Goal: Task Accomplishment & Management: Use online tool/utility

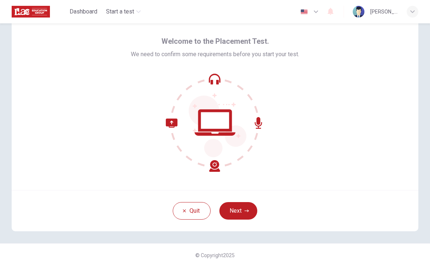
scroll to position [27, 0]
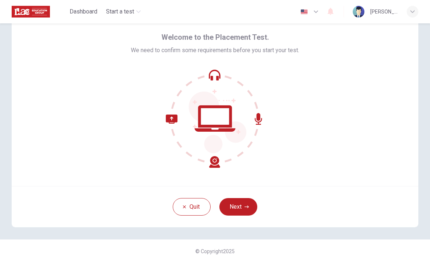
click at [247, 209] on button "Next" at bounding box center [239, 207] width 38 height 18
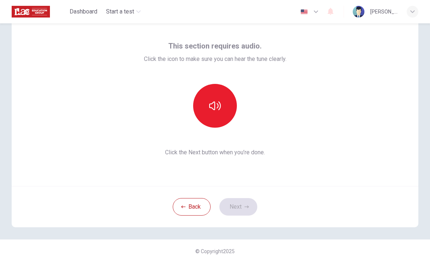
click at [221, 108] on icon "button" at bounding box center [215, 106] width 12 height 12
click at [245, 207] on icon "button" at bounding box center [247, 206] width 4 height 3
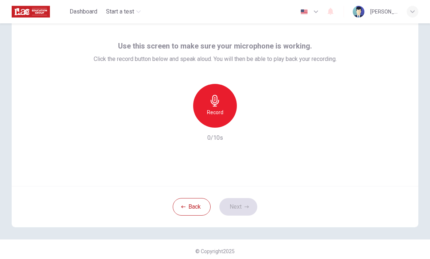
click at [213, 118] on div "Record" at bounding box center [215, 106] width 44 height 44
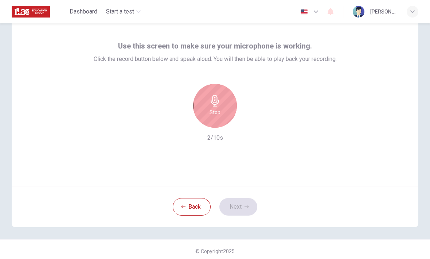
click at [218, 113] on h6 "Stop" at bounding box center [215, 112] width 11 height 9
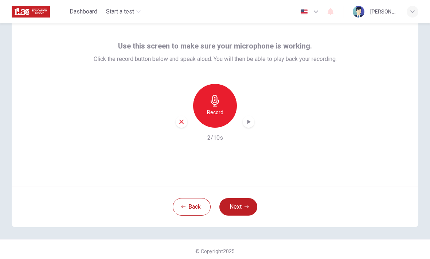
click at [252, 124] on div "button" at bounding box center [249, 122] width 12 height 12
click at [231, 205] on button "Next" at bounding box center [239, 207] width 38 height 18
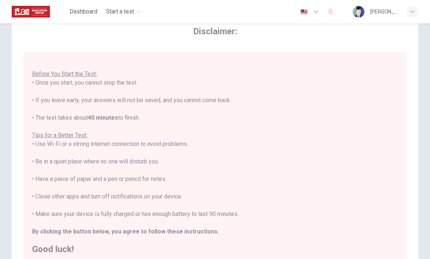
scroll to position [8, 0]
click at [398, 167] on div "You are about to start a Placement Test . Before You Start the Test: • Once you…" at bounding box center [216, 158] width 369 height 194
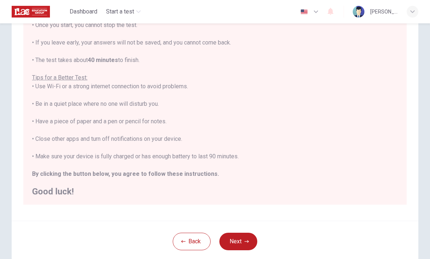
scroll to position [86, 0]
click at [396, 156] on div "You are about to start a Placement Test . Before You Start the Test: • Once you…" at bounding box center [215, 94] width 366 height 201
click at [250, 248] on button "Next" at bounding box center [239, 241] width 38 height 18
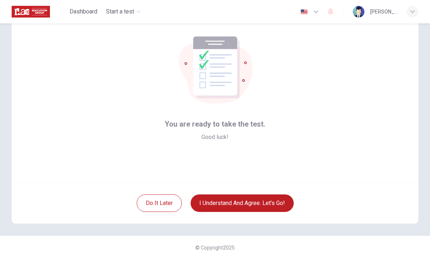
scroll to position [31, 0]
click at [291, 209] on button "I understand and agree. Let’s go!" at bounding box center [242, 203] width 103 height 18
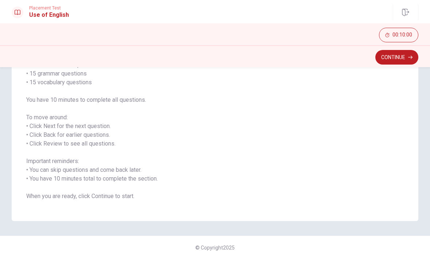
scroll to position [68, 0]
click at [392, 60] on button "Continue" at bounding box center [397, 57] width 43 height 15
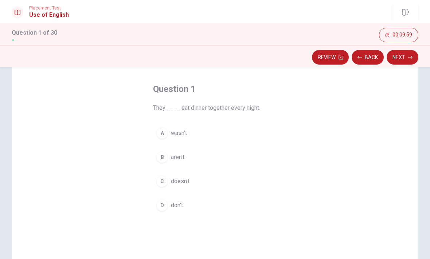
scroll to position [21, 0]
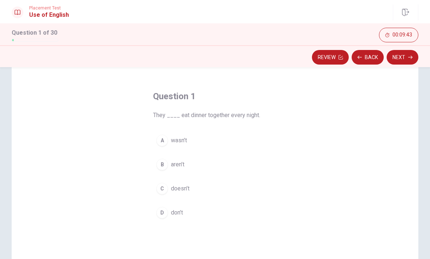
click at [181, 214] on span "don’t" at bounding box center [177, 212] width 12 height 9
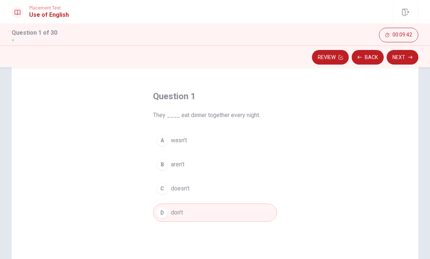
click at [402, 61] on button "Next" at bounding box center [403, 57] width 32 height 15
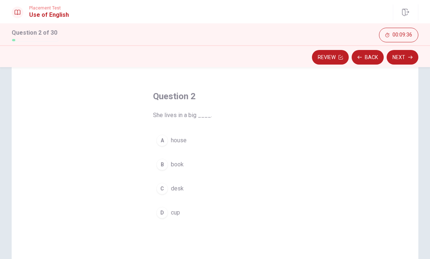
click at [180, 142] on span "house" at bounding box center [179, 140] width 16 height 9
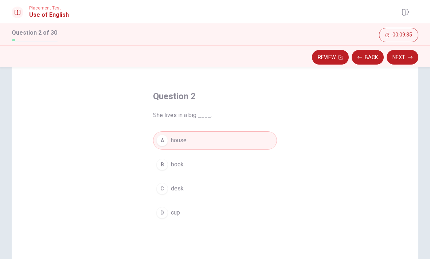
click at [404, 61] on button "Next" at bounding box center [403, 57] width 32 height 15
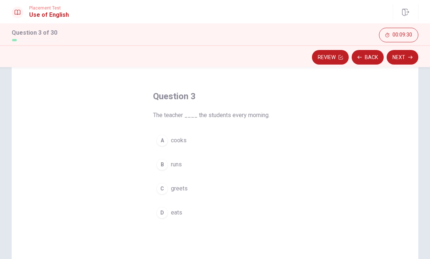
click at [182, 189] on span "greets" at bounding box center [179, 188] width 17 height 9
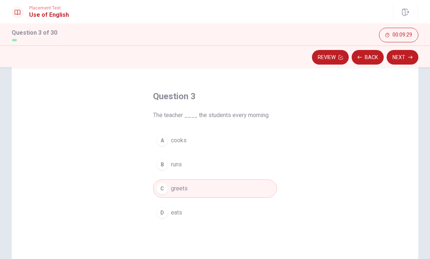
click at [408, 58] on button "Next" at bounding box center [403, 57] width 32 height 15
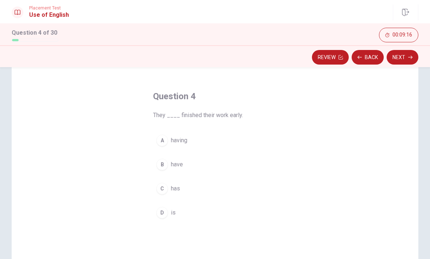
click at [162, 168] on div "B" at bounding box center [162, 165] width 12 height 12
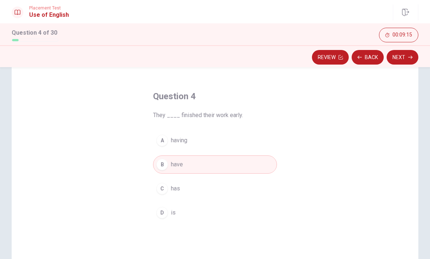
click at [406, 59] on button "Next" at bounding box center [403, 57] width 32 height 15
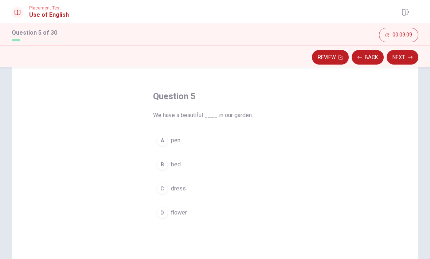
click at [181, 210] on span "flower" at bounding box center [179, 212] width 16 height 9
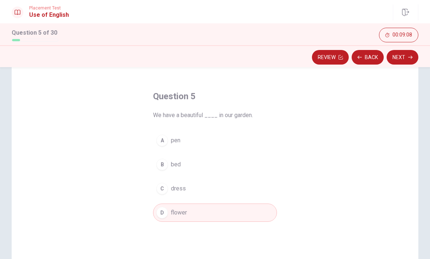
click at [402, 59] on button "Next" at bounding box center [403, 57] width 32 height 15
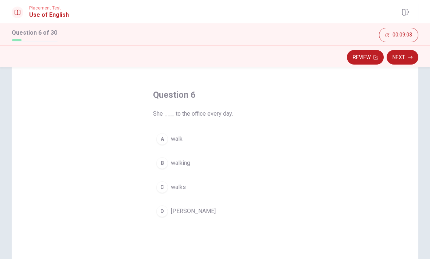
scroll to position [24, 0]
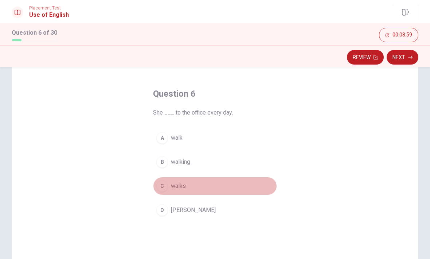
click at [175, 185] on span "walks" at bounding box center [178, 186] width 15 height 9
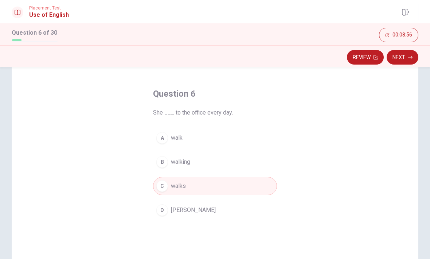
click at [404, 58] on button "Next" at bounding box center [403, 57] width 32 height 15
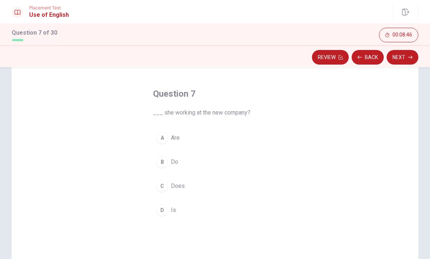
click at [175, 185] on span "Does" at bounding box center [178, 186] width 14 height 9
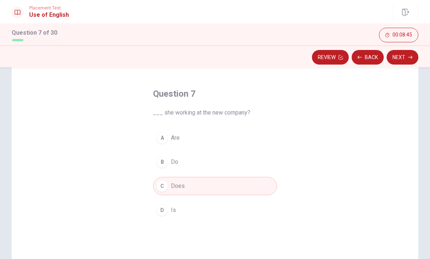
click at [167, 212] on div "D" at bounding box center [162, 210] width 12 height 12
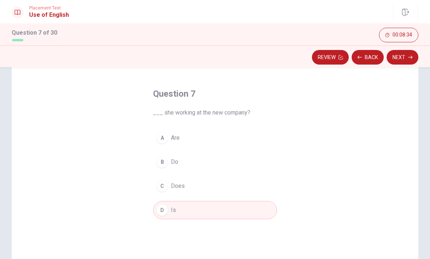
click at [185, 188] on button "C Does" at bounding box center [215, 186] width 124 height 18
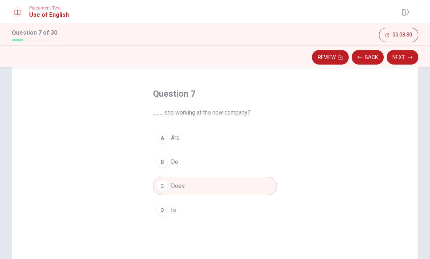
click at [262, 218] on button "D Is" at bounding box center [215, 210] width 124 height 18
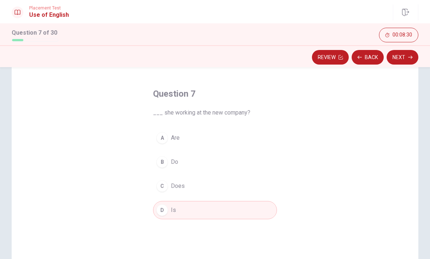
click at [396, 63] on button "Next" at bounding box center [403, 57] width 32 height 15
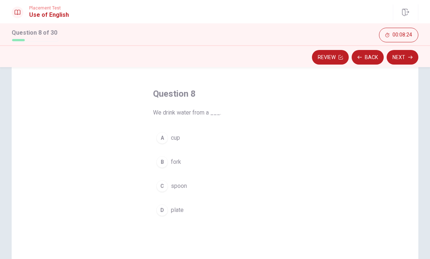
click at [173, 136] on span "cup" at bounding box center [175, 137] width 9 height 9
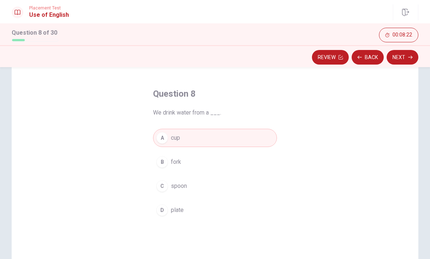
click at [402, 61] on button "Next" at bounding box center [403, 57] width 32 height 15
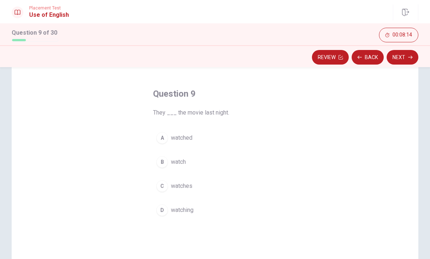
click at [236, 137] on button "A watched" at bounding box center [215, 138] width 124 height 18
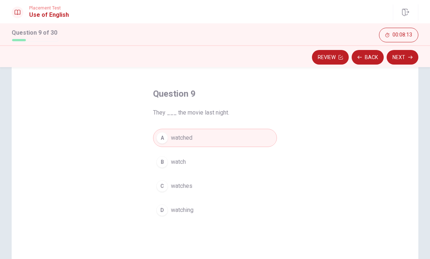
click at [400, 58] on button "Next" at bounding box center [403, 57] width 32 height 15
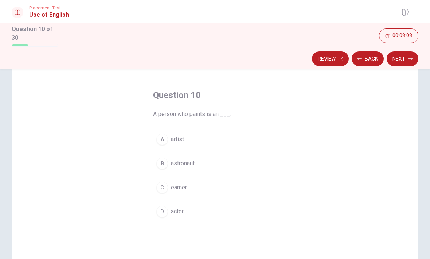
click at [183, 139] on span "artist" at bounding box center [177, 139] width 13 height 9
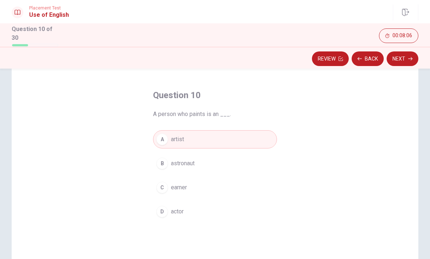
click at [405, 59] on button "Next" at bounding box center [403, 58] width 32 height 15
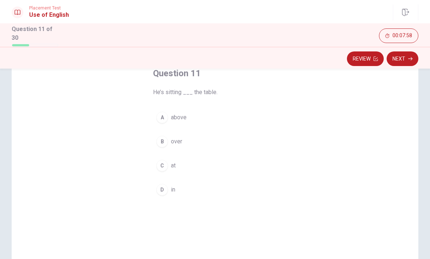
scroll to position [47, 0]
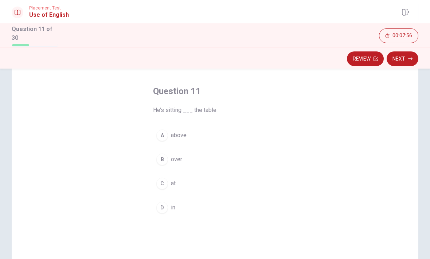
click at [370, 59] on button "Review" at bounding box center [365, 58] width 37 height 15
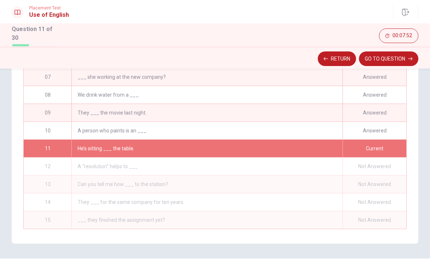
scroll to position [132, 0]
click at [387, 146] on div "Current" at bounding box center [375, 149] width 64 height 18
click at [339, 59] on button "Return" at bounding box center [337, 58] width 38 height 15
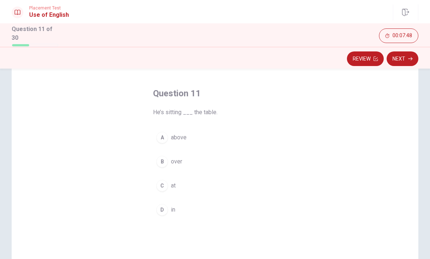
scroll to position [26, 0]
click at [168, 188] on button "C at" at bounding box center [215, 185] width 124 height 18
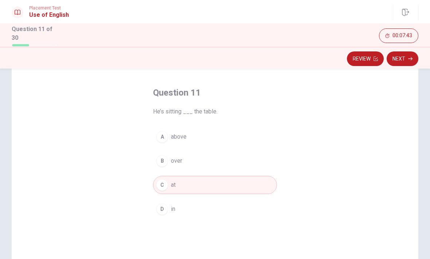
click at [406, 59] on button "Next" at bounding box center [403, 58] width 32 height 15
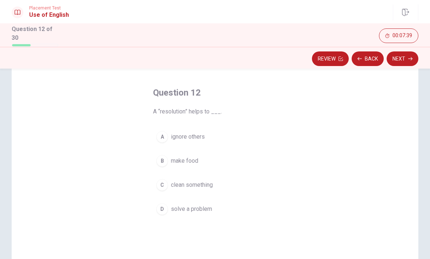
click at [196, 208] on span "solve a problem" at bounding box center [191, 209] width 41 height 9
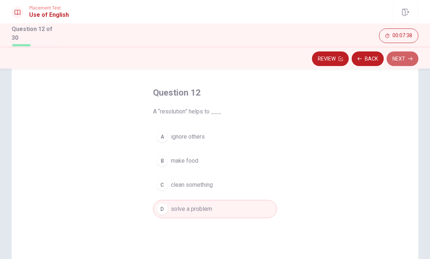
click at [402, 58] on button "Next" at bounding box center [403, 58] width 32 height 15
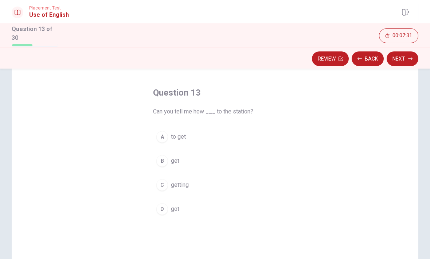
click at [189, 136] on button "A to get" at bounding box center [215, 137] width 124 height 18
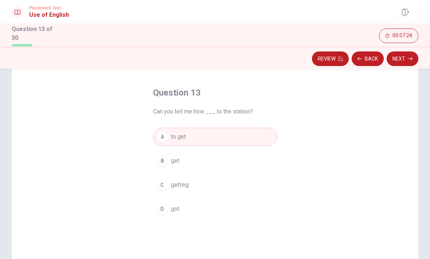
click at [407, 59] on button "Next" at bounding box center [403, 58] width 32 height 15
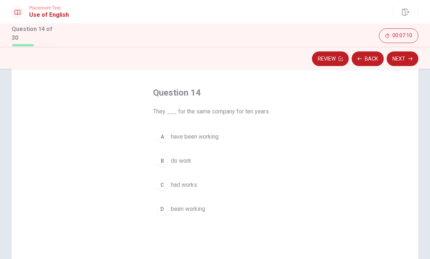
click at [220, 133] on button "A have been working" at bounding box center [215, 137] width 124 height 18
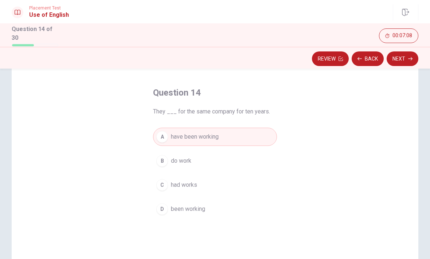
click at [408, 58] on button "Next" at bounding box center [403, 58] width 32 height 15
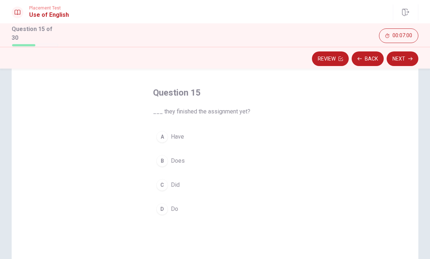
click at [185, 137] on button "A Have" at bounding box center [215, 137] width 124 height 18
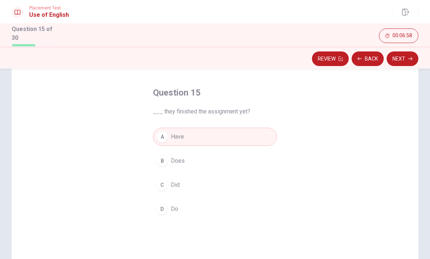
click at [404, 58] on button "Next" at bounding box center [403, 58] width 32 height 15
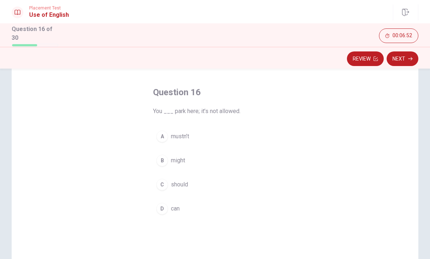
scroll to position [27, 0]
click at [181, 186] on span "should" at bounding box center [179, 184] width 17 height 9
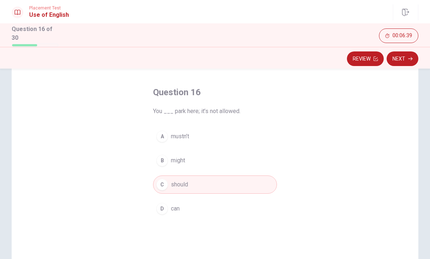
click at [226, 135] on button "A mustn’t" at bounding box center [215, 136] width 124 height 18
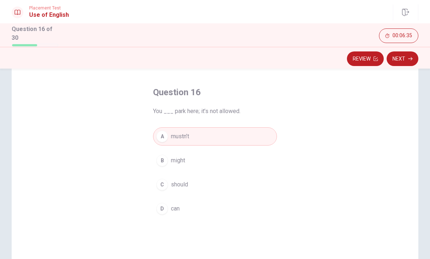
click at [407, 60] on button "Next" at bounding box center [403, 58] width 32 height 15
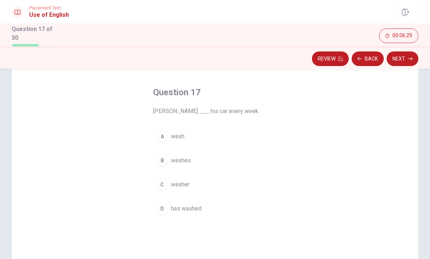
click at [188, 160] on span "washes" at bounding box center [181, 160] width 20 height 9
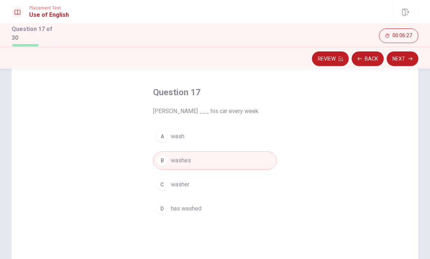
click at [408, 57] on icon "button" at bounding box center [410, 59] width 4 height 4
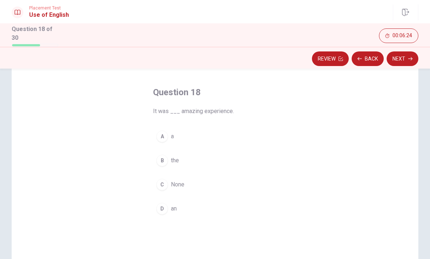
click at [171, 206] on span "an" at bounding box center [174, 208] width 6 height 9
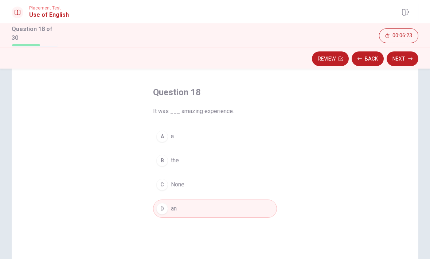
click at [396, 58] on button "Next" at bounding box center [403, 58] width 32 height 15
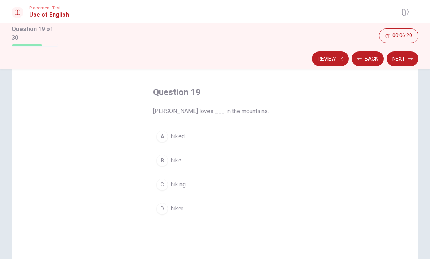
click at [179, 188] on button "C hiking" at bounding box center [215, 184] width 124 height 18
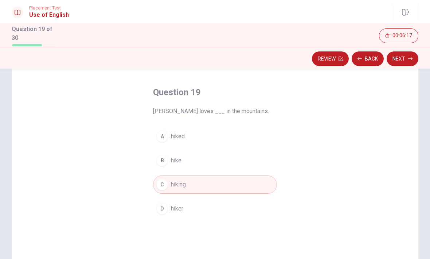
click at [406, 61] on button "Next" at bounding box center [403, 58] width 32 height 15
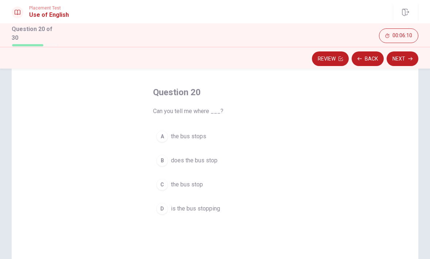
click at [195, 139] on span "the bus stops" at bounding box center [188, 136] width 35 height 9
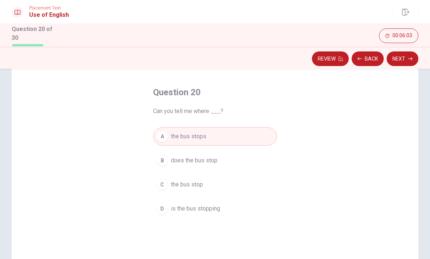
click at [410, 54] on button "Next" at bounding box center [403, 58] width 32 height 15
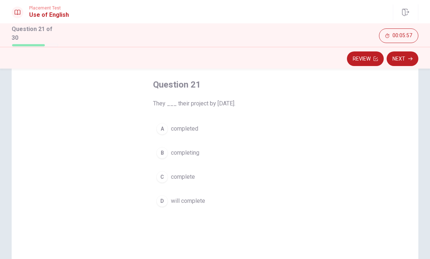
scroll to position [34, 0]
click at [186, 206] on button "D will complete" at bounding box center [215, 201] width 124 height 18
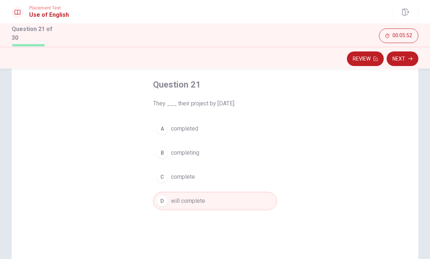
click at [397, 63] on button "Next" at bounding box center [403, 58] width 32 height 15
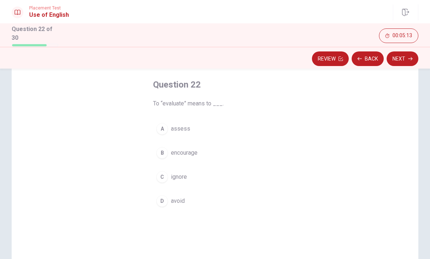
click at [188, 130] on span "assess" at bounding box center [180, 128] width 19 height 9
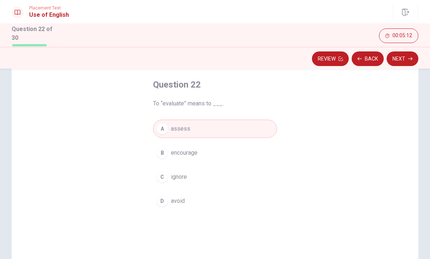
click at [404, 57] on button "Next" at bounding box center [403, 58] width 32 height 15
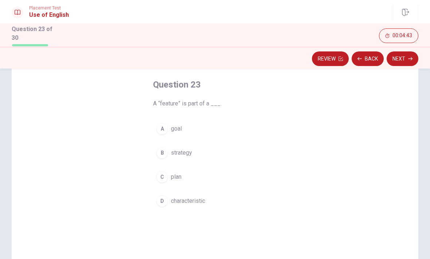
click at [197, 204] on button "D characteristic" at bounding box center [215, 201] width 124 height 18
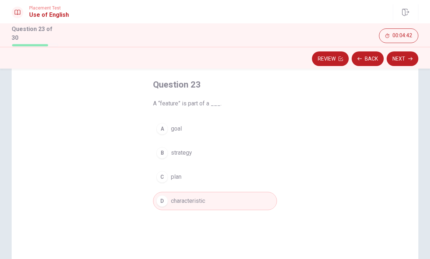
click at [405, 60] on button "Next" at bounding box center [403, 58] width 32 height 15
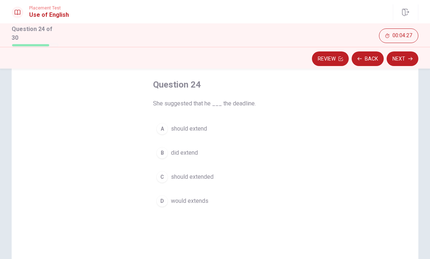
click at [194, 200] on span "would extends" at bounding box center [190, 201] width 38 height 9
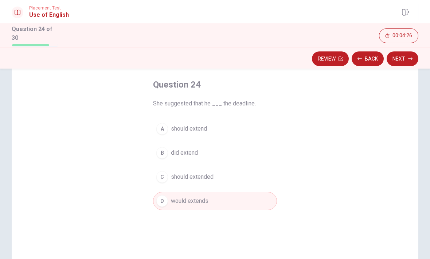
click at [407, 60] on button "Next" at bounding box center [403, 58] width 32 height 15
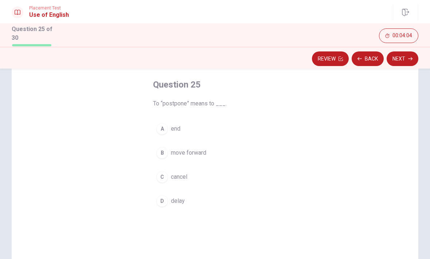
click at [177, 202] on span "delay" at bounding box center [178, 201] width 14 height 9
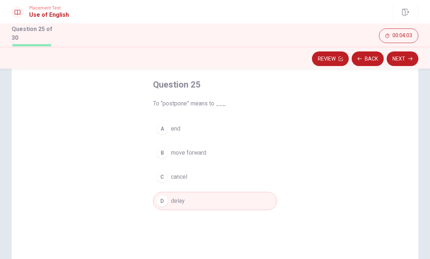
click at [406, 59] on button "Next" at bounding box center [403, 58] width 32 height 15
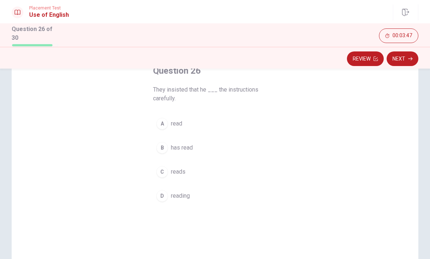
scroll to position [48, 0]
click at [199, 149] on button "B has read" at bounding box center [215, 148] width 124 height 18
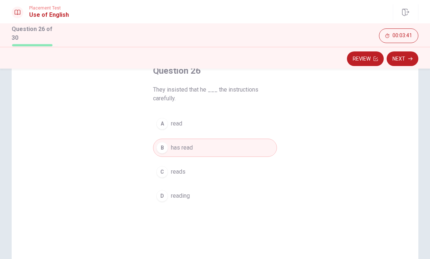
click at [408, 61] on button "Next" at bounding box center [403, 58] width 32 height 15
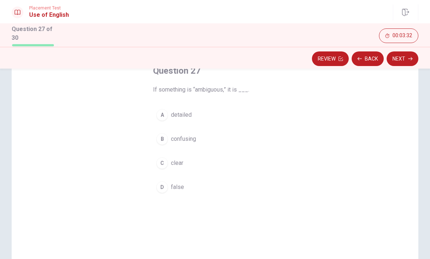
click at [175, 165] on span "clear" at bounding box center [177, 163] width 12 height 9
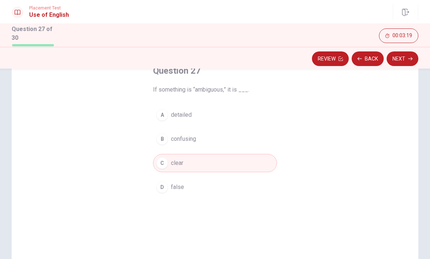
click at [196, 142] on button "B confusing" at bounding box center [215, 139] width 124 height 18
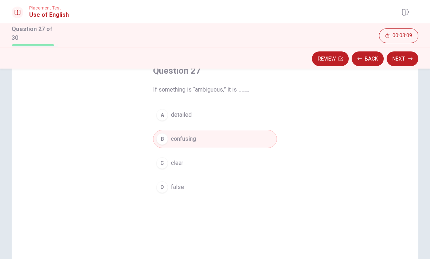
click at [407, 55] on button "Next" at bounding box center [403, 58] width 32 height 15
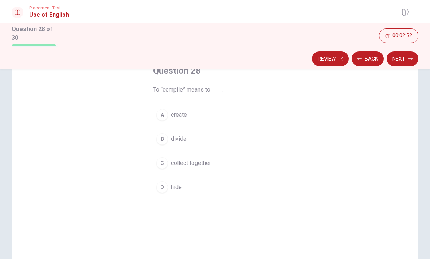
click at [193, 169] on button "C collect together" at bounding box center [215, 163] width 124 height 18
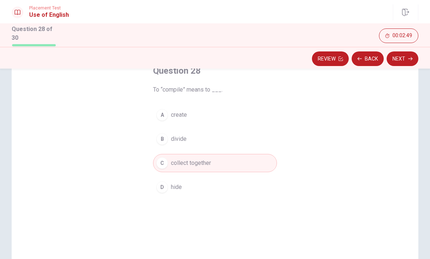
click at [404, 57] on button "Next" at bounding box center [403, 58] width 32 height 15
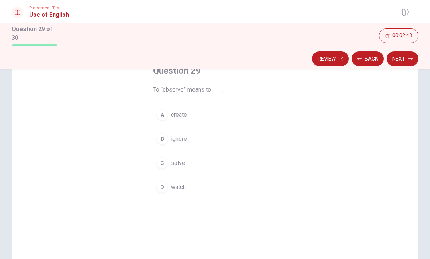
click at [176, 189] on span "watch" at bounding box center [178, 187] width 15 height 9
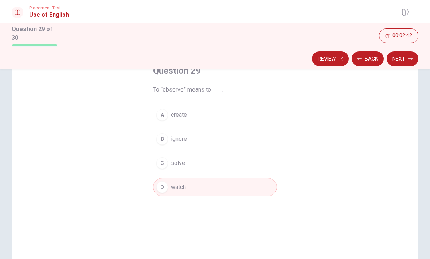
click at [405, 57] on button "Next" at bounding box center [403, 58] width 32 height 15
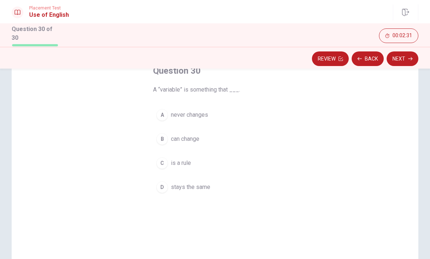
click at [188, 144] on button "B can change" at bounding box center [215, 139] width 124 height 18
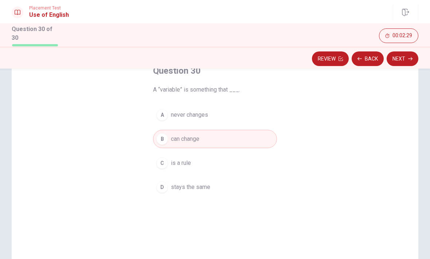
click at [399, 55] on button "Next" at bounding box center [403, 58] width 32 height 15
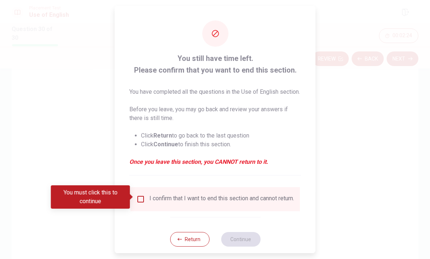
click at [192, 245] on button "Return" at bounding box center [189, 239] width 39 height 15
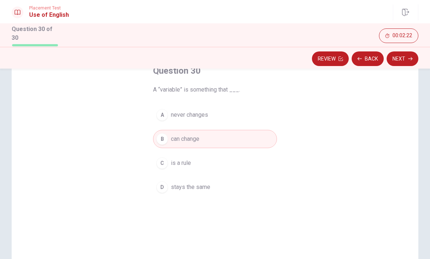
click at [334, 58] on button "Review" at bounding box center [330, 58] width 37 height 15
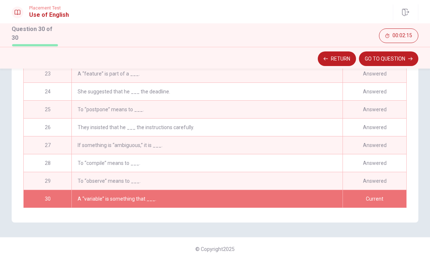
scroll to position [0, 0]
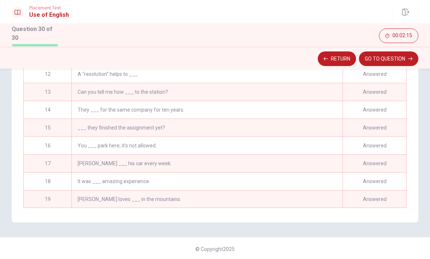
click at [403, 57] on button "GO TO QUESTION" at bounding box center [388, 58] width 59 height 15
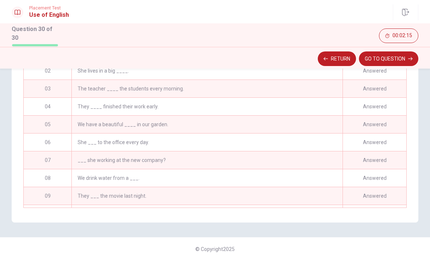
scroll to position [114, 0]
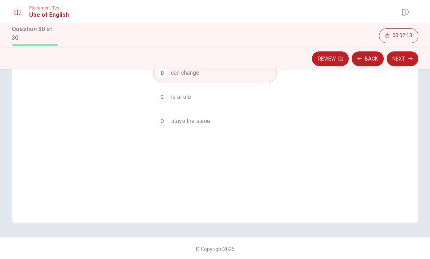
click at [407, 61] on button "Next" at bounding box center [403, 58] width 32 height 15
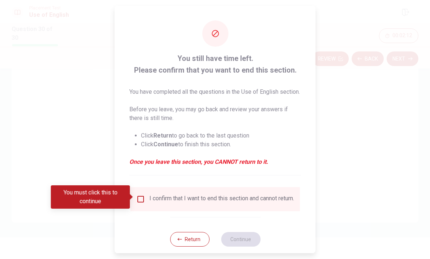
click at [141, 198] on input "You must click this to continue" at bounding box center [140, 199] width 9 height 9
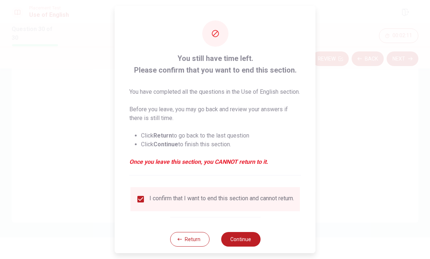
click at [247, 243] on button "Continue" at bounding box center [240, 239] width 39 height 15
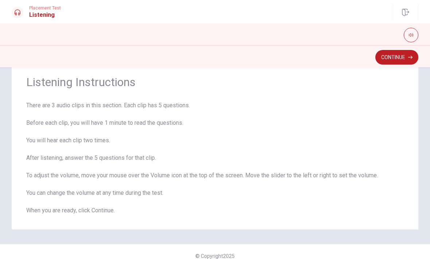
scroll to position [22, 0]
click at [405, 53] on button "Continue" at bounding box center [397, 57] width 43 height 15
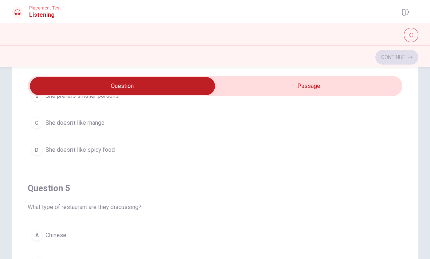
scroll to position [591, 0]
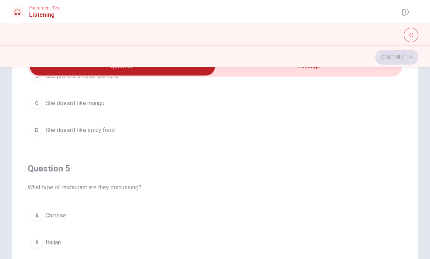
click at [371, 154] on div "Question 5 What type of restaurant are they discussing? A Chinese B Italian C T…" at bounding box center [215, 234] width 375 height 166
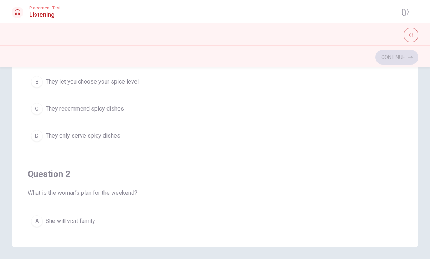
scroll to position [0, 0]
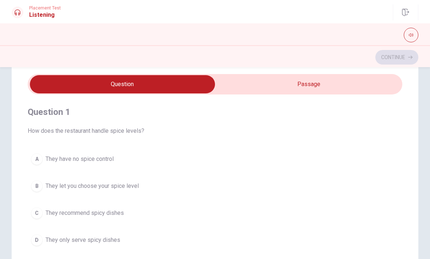
type input "21"
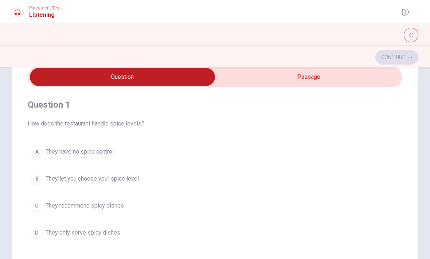
scroll to position [31, 0]
click at [252, 103] on h4 "Question 1" at bounding box center [215, 105] width 375 height 12
click at [267, 81] on input "checkbox" at bounding box center [122, 77] width 562 height 18
checkbox input "true"
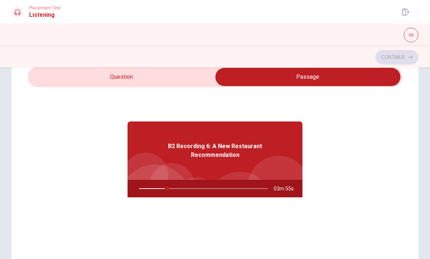
type input "22"
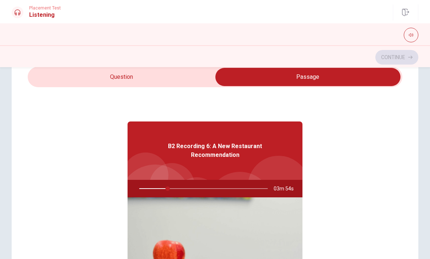
click at [186, 79] on input "checkbox" at bounding box center [308, 77] width 562 height 18
checkbox input "false"
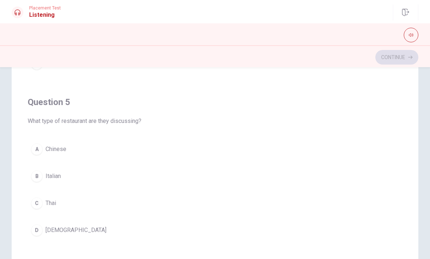
scroll to position [108, 0]
click at [39, 204] on div "C" at bounding box center [37, 204] width 12 height 12
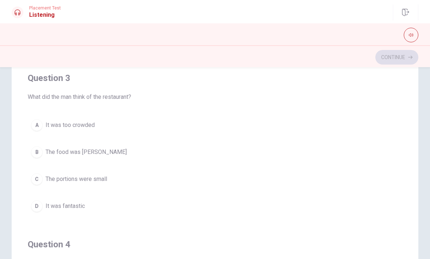
scroll to position [279, 0]
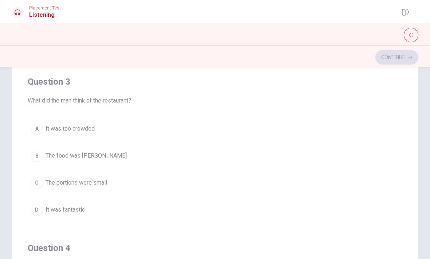
click at [83, 210] on span "It was fantastic" at bounding box center [65, 209] width 39 height 9
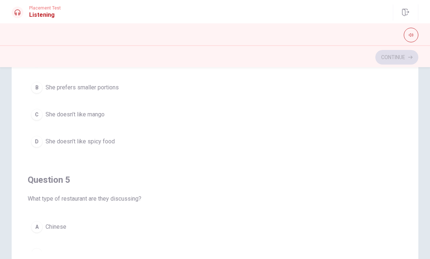
scroll to position [511, 0]
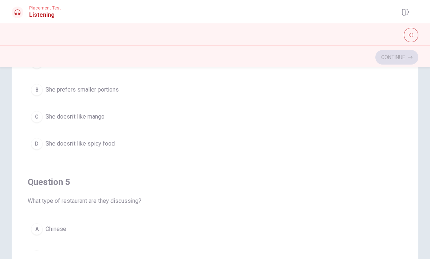
click at [109, 149] on button "D She doesn’t like spicy food" at bounding box center [215, 144] width 375 height 18
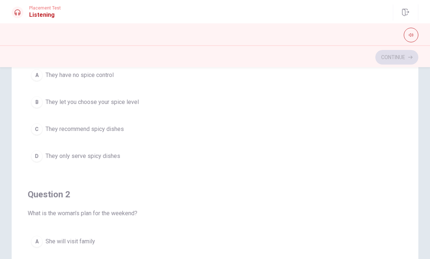
scroll to position [0, 0]
click at [138, 103] on span "They let you choose your spice level" at bounding box center [92, 102] width 93 height 9
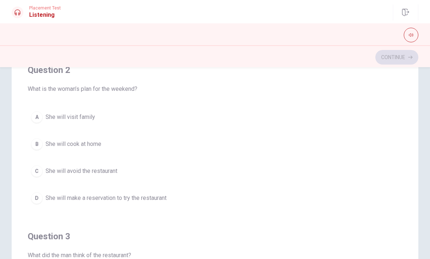
scroll to position [159, 0]
click at [113, 169] on span "She will avoid the restaurant" at bounding box center [82, 170] width 72 height 9
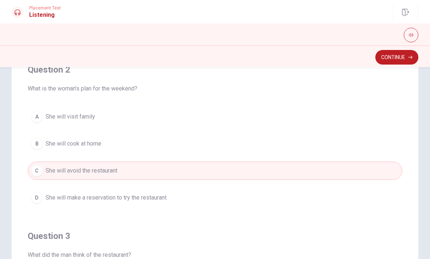
click at [139, 191] on button "D She will make a reservation to try the restaurant" at bounding box center [215, 198] width 375 height 18
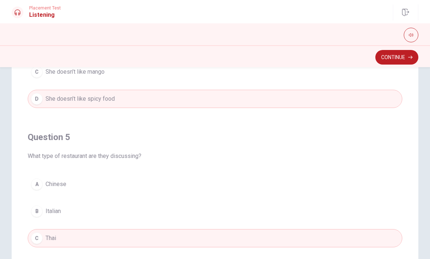
scroll to position [591, 0]
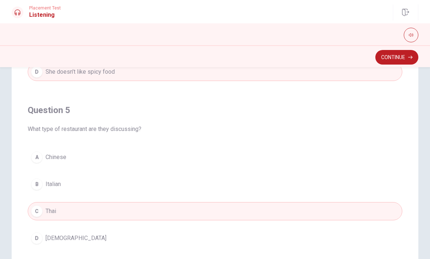
click at [392, 148] on button "A [DEMOGRAPHIC_DATA]" at bounding box center [215, 157] width 375 height 18
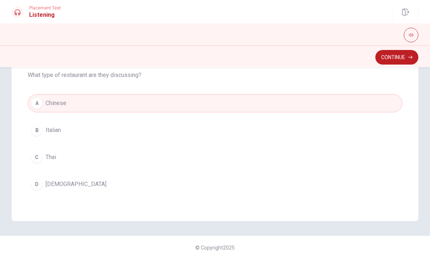
scroll to position [154, 0]
click at [346, 156] on button "C Thai" at bounding box center [215, 157] width 375 height 18
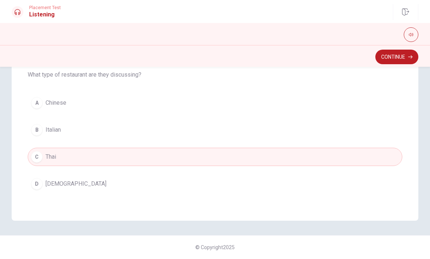
click at [389, 58] on button "Continue" at bounding box center [397, 57] width 43 height 15
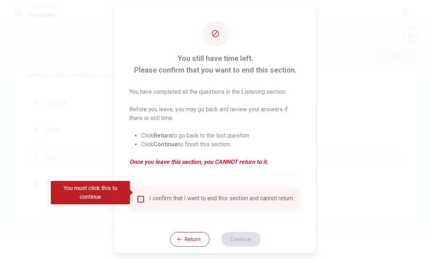
scroll to position [591, 0]
click at [138, 195] on input "You must click this to continue" at bounding box center [140, 199] width 9 height 9
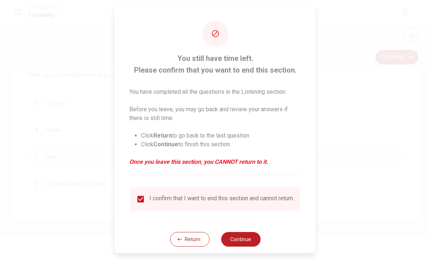
click at [243, 237] on button "Continue" at bounding box center [240, 239] width 39 height 15
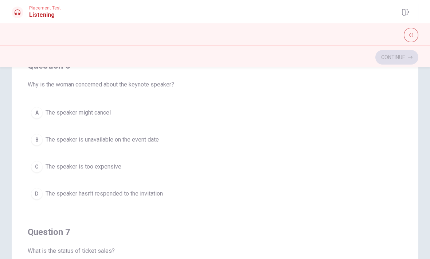
scroll to position [9, 0]
click at [155, 198] on span "The speaker hasn’t responded to the invitation" at bounding box center [104, 194] width 117 height 9
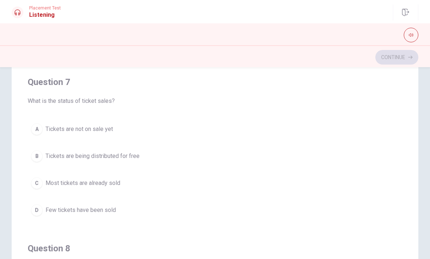
scroll to position [160, 0]
click at [150, 182] on button "C Most tickets are already sold" at bounding box center [215, 182] width 375 height 18
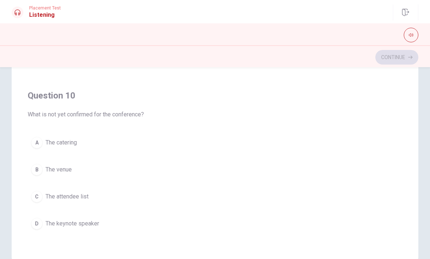
scroll to position [116, 0]
click at [146, 210] on div "A The catering B The venue C The attendee list D The keynote speaker" at bounding box center [215, 181] width 375 height 99
click at [138, 219] on button "D The keynote speaker" at bounding box center [215, 222] width 375 height 18
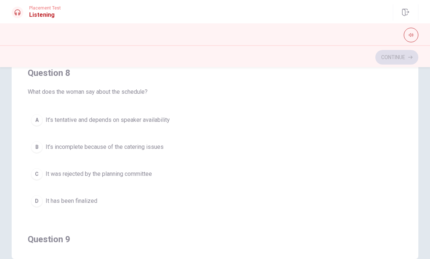
scroll to position [280, 0]
click at [150, 206] on button "D It has been finalized" at bounding box center [215, 200] width 375 height 18
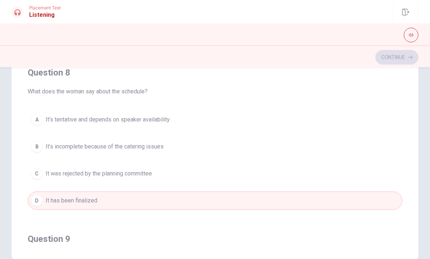
click at [205, 119] on button "A It’s tentative and depends on speaker availability" at bounding box center [215, 120] width 375 height 18
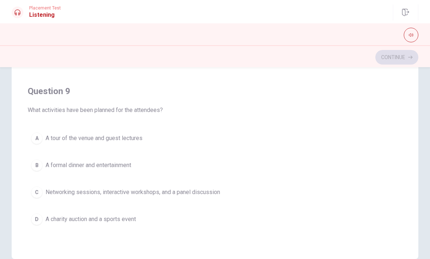
scroll to position [430, 0]
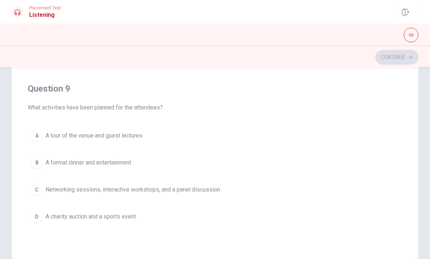
click at [158, 190] on span "Networking sessions, interactive workshops, and a panel discussion" at bounding box center [133, 189] width 175 height 9
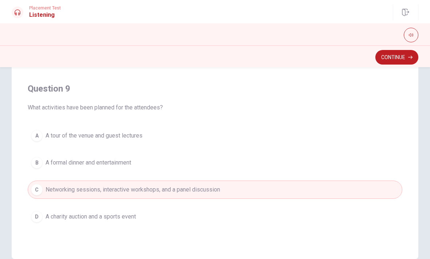
click at [401, 62] on button "Continue" at bounding box center [397, 57] width 43 height 15
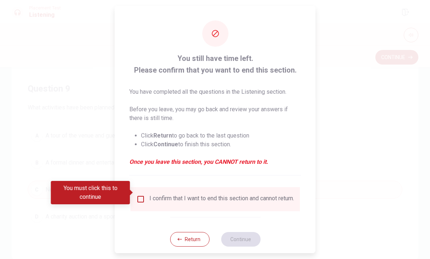
click at [143, 195] on input "You must click this to continue" at bounding box center [140, 199] width 9 height 9
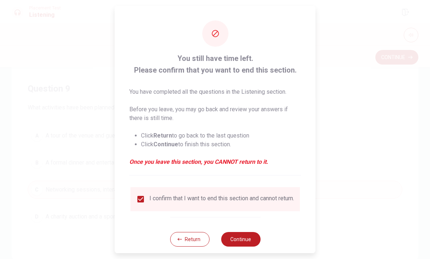
click at [247, 239] on button "Continue" at bounding box center [240, 239] width 39 height 15
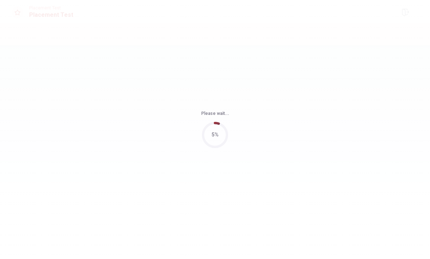
scroll to position [0, 0]
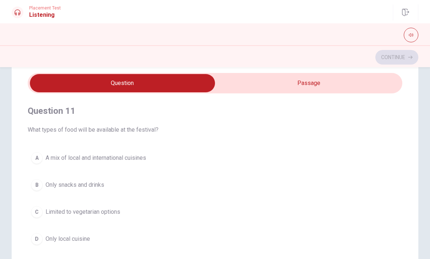
click at [140, 194] on button "B Only snacks and drinks" at bounding box center [215, 185] width 375 height 18
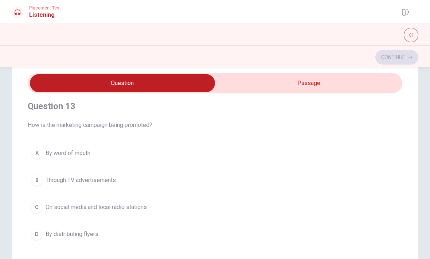
scroll to position [333, 0]
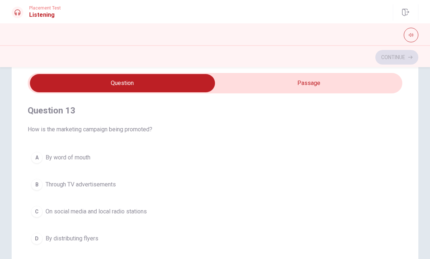
click at [137, 213] on span "On social media and local radio stations" at bounding box center [96, 211] width 101 height 9
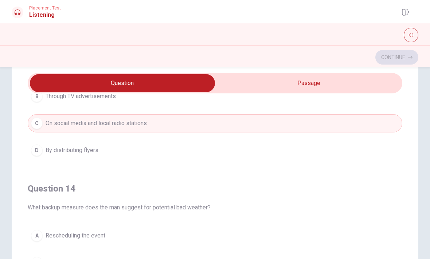
scroll to position [415, 0]
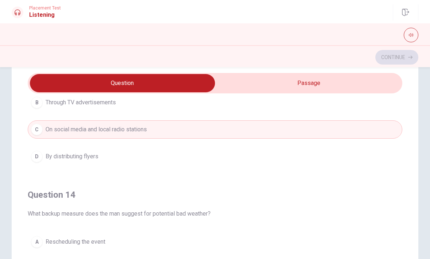
click at [182, 131] on button "C On social media and local radio stations" at bounding box center [215, 129] width 375 height 18
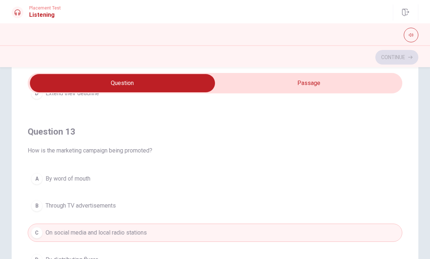
click at [164, 147] on span "How is the marketing campaign being promoted?" at bounding box center [215, 150] width 375 height 9
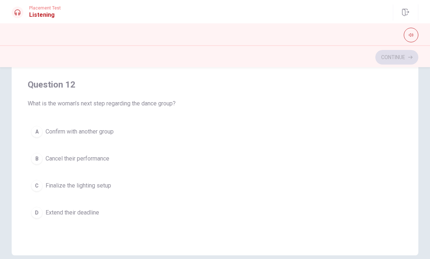
scroll to position [98, 0]
click at [158, 187] on button "C Finalize the lighting setup" at bounding box center [215, 185] width 375 height 18
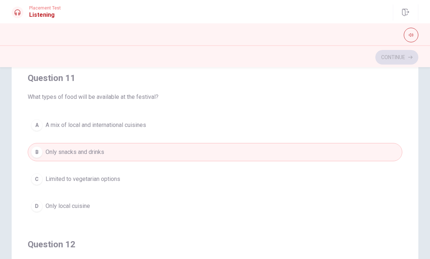
scroll to position [57, 0]
click at [198, 124] on button "A A mix of local and international cuisines" at bounding box center [215, 126] width 375 height 18
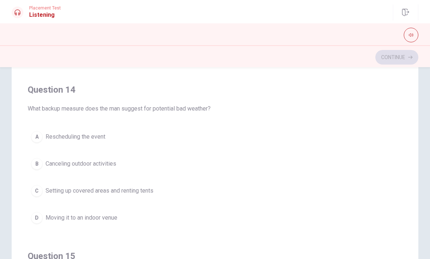
scroll to position [490, 0]
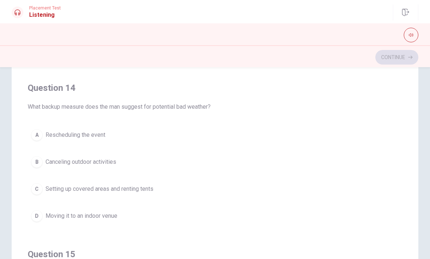
click at [194, 133] on button "A Rescheduling the event" at bounding box center [215, 135] width 375 height 18
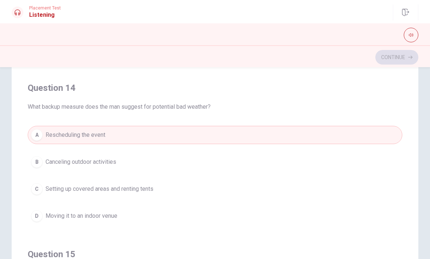
click at [155, 194] on button "C Setting up covered areas and renting tents" at bounding box center [215, 189] width 375 height 18
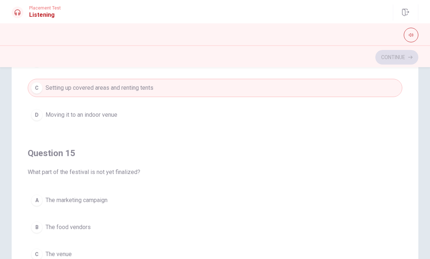
scroll to position [591, 0]
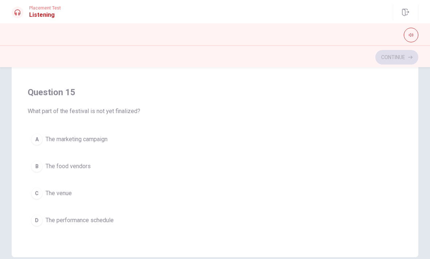
click at [167, 174] on button "B The food vendors" at bounding box center [215, 166] width 375 height 18
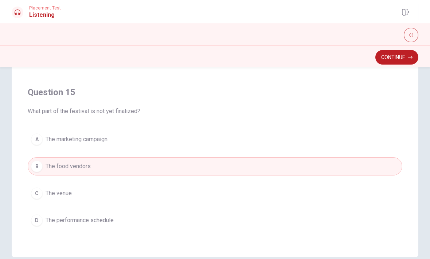
scroll to position [117, 0]
click at [143, 237] on div "Question 15 What part of the festival is not yet finalized? A The marketing cam…" at bounding box center [215, 158] width 375 height 166
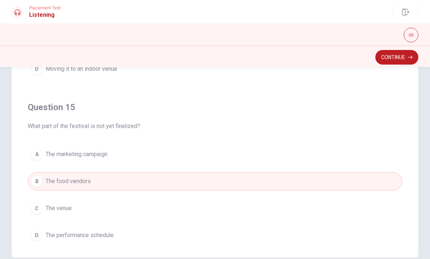
click at [149, 209] on button "C The venue" at bounding box center [215, 208] width 375 height 18
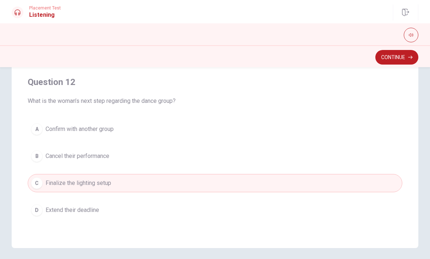
scroll to position [98, 0]
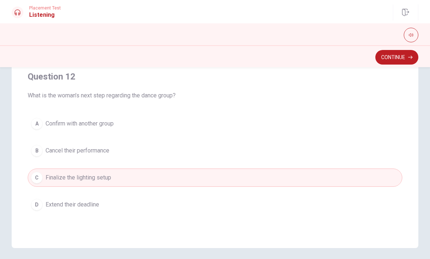
click at [226, 121] on button "A Confirm with another group" at bounding box center [215, 124] width 375 height 18
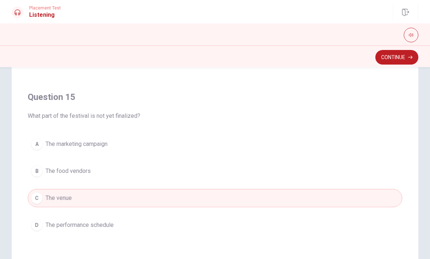
scroll to position [591, 0]
click at [132, 226] on button "D The performance schedule" at bounding box center [215, 225] width 375 height 18
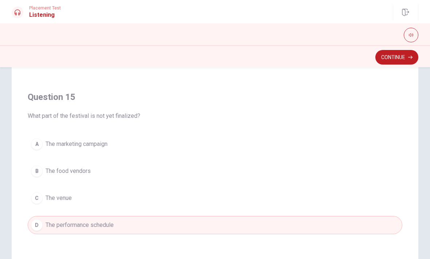
click at [420, 112] on div "Question 11 What types of food will be available at the festival? A A mix of lo…" at bounding box center [215, 115] width 430 height 293
click at [407, 57] on button "Continue" at bounding box center [397, 57] width 43 height 15
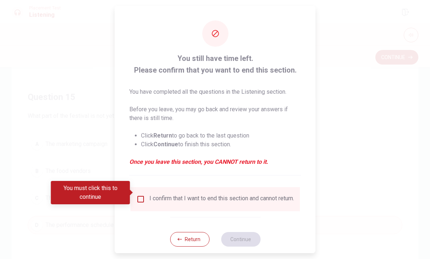
click at [144, 195] on input "You must click this to continue" at bounding box center [140, 199] width 9 height 9
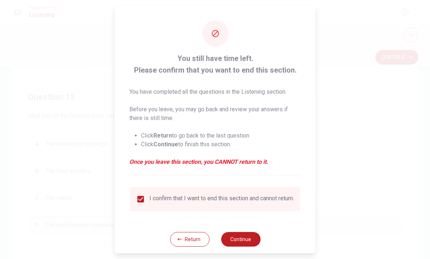
click at [248, 239] on button "Continue" at bounding box center [240, 239] width 39 height 15
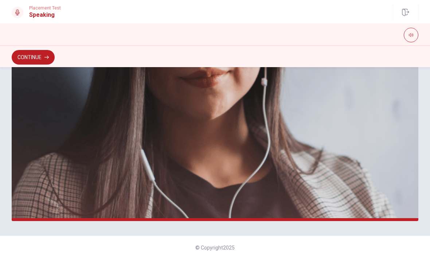
scroll to position [179, 0]
click at [38, 57] on button "Continue" at bounding box center [33, 57] width 43 height 15
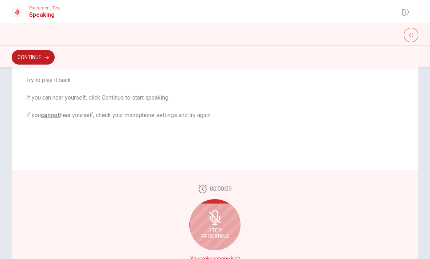
scroll to position [113, 0]
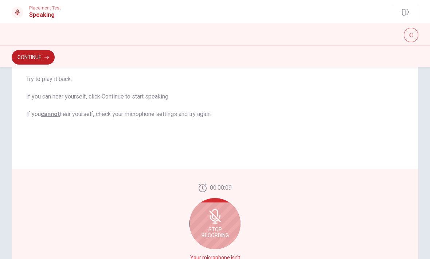
click at [216, 225] on div "Stop Recording" at bounding box center [215, 223] width 51 height 51
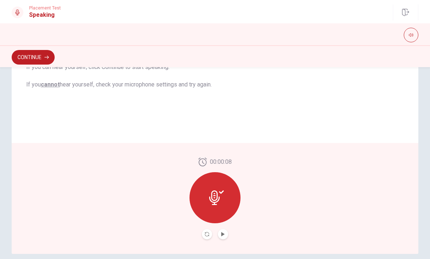
scroll to position [146, 0]
click at [210, 232] on button "Record Again" at bounding box center [207, 234] width 10 height 10
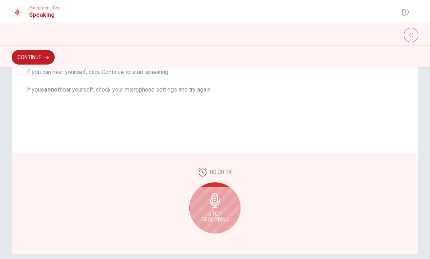
click at [218, 205] on icon at bounding box center [215, 200] width 15 height 15
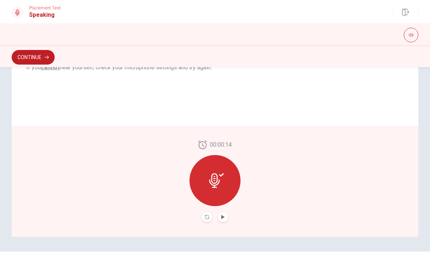
scroll to position [163, 0]
click at [224, 217] on icon "Play Audio" at bounding box center [222, 217] width 3 height 4
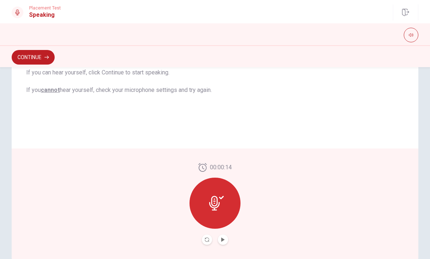
scroll to position [140, 0]
click at [29, 63] on button "Continue" at bounding box center [33, 57] width 43 height 15
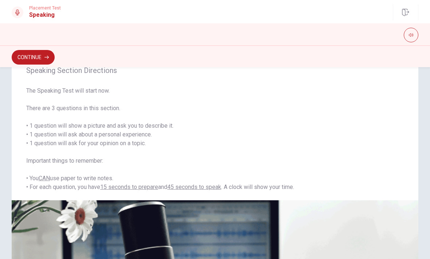
scroll to position [23, 0]
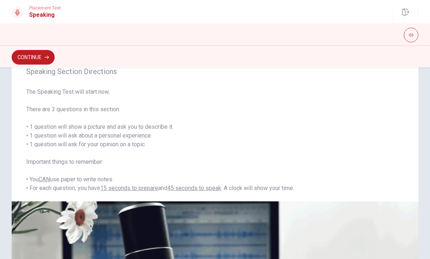
click at [34, 51] on button "Continue" at bounding box center [33, 57] width 43 height 15
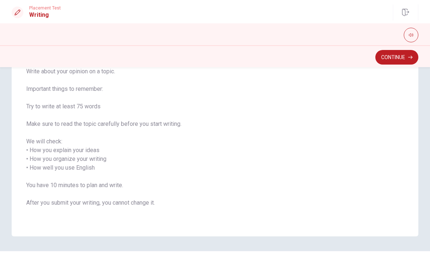
scroll to position [61, 0]
click at [392, 53] on button "Continue" at bounding box center [397, 57] width 43 height 15
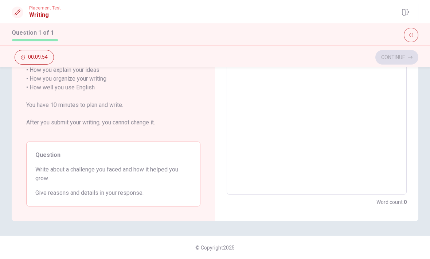
scroll to position [127, 0]
click at [311, 106] on textarea at bounding box center [317, 88] width 170 height 202
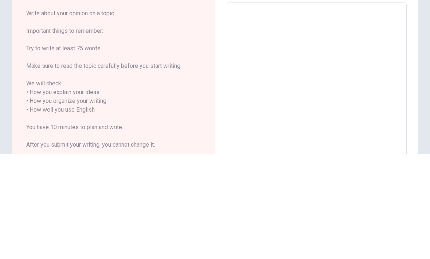
scroll to position [0, 0]
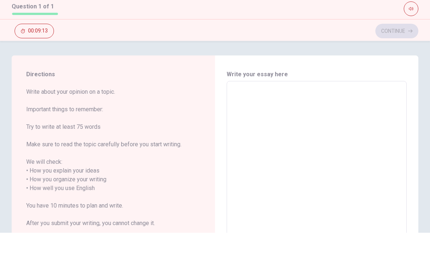
type textarea "W"
type textarea "x"
type textarea "Wh"
type textarea "x"
type textarea "Whe"
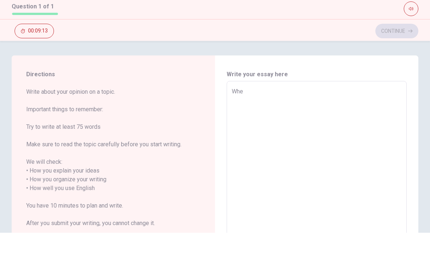
type textarea "x"
type textarea "When"
type textarea "x"
type textarea "When"
type textarea "x"
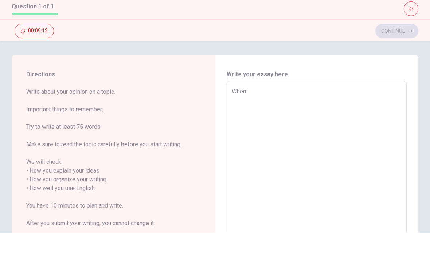
type textarea "When I"
type textarea "x"
type textarea "When I"
type textarea "x"
type textarea "When I w"
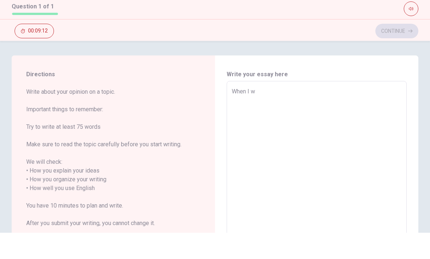
type textarea "x"
type textarea "When I wa"
type textarea "x"
type textarea "When I was"
type textarea "x"
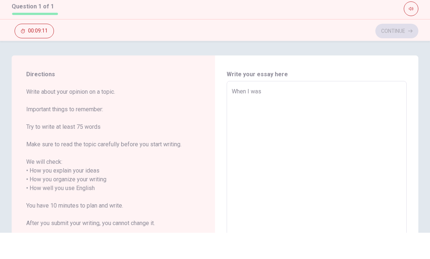
type textarea "When I was"
type textarea "x"
type textarea "When I was 1"
type textarea "x"
type textarea "When I was 19"
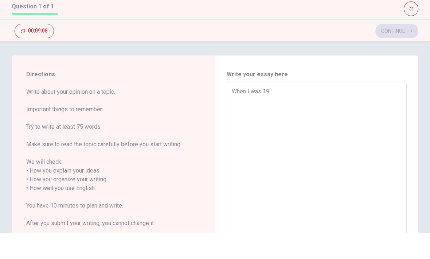
type textarea "x"
type textarea "When I was 19"
type textarea "x"
type textarea "When I was 19 m"
type textarea "x"
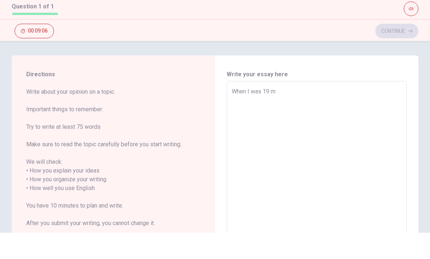
type textarea "When I was 19 my"
type textarea "x"
type textarea "When I was 19 my"
type textarea "x"
type textarea "When I was 19 my g"
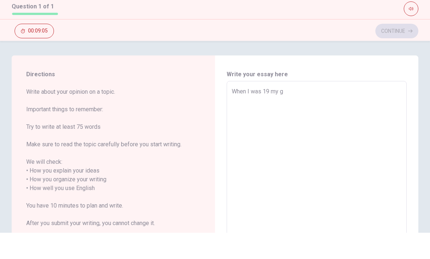
type textarea "x"
type textarea "When I was 19 my gr"
type textarea "x"
type textarea "When I was 19 my gra"
type textarea "x"
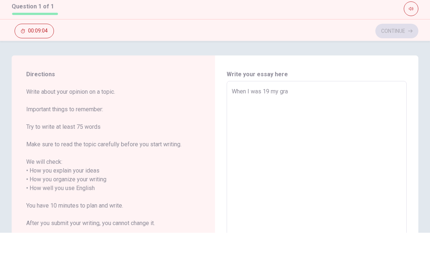
type textarea "When I was 19 my gran"
type textarea "x"
type textarea "When I was 19 my grand"
type textarea "x"
type textarea "When I was 19 my grandf"
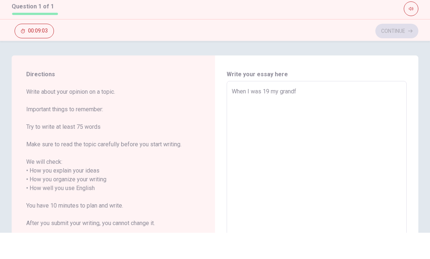
type textarea "x"
type textarea "When I was 19 my grandfa"
type textarea "x"
type textarea "When I was 19 my grandfat"
type textarea "x"
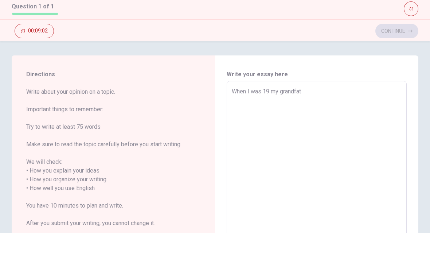
type textarea "When I was 19 my grandfath"
type textarea "x"
type textarea "When I was 19 my grandfathe"
type textarea "x"
type textarea "When I was 19 my grandfather"
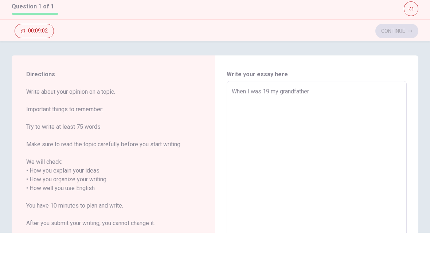
type textarea "x"
type textarea "When I was 19 my grandfather"
type textarea "x"
type textarea "When I was 19 my grandfather d"
type textarea "x"
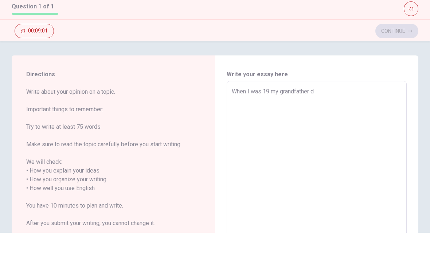
type textarea "When I was 19 my grandfather di"
type textarea "x"
type textarea "When I was 19 my grandfather die"
type textarea "x"
type textarea "When I was 19 my grandfather died"
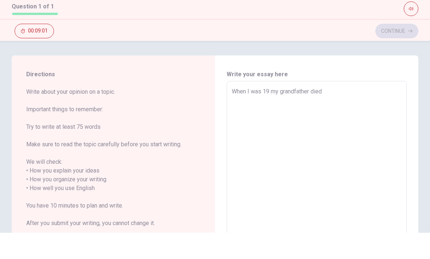
type textarea "x"
type textarea "When I was 19 my grandfather died."
type textarea "x"
type textarea "When I was 19 my grandfather died."
type textarea "x"
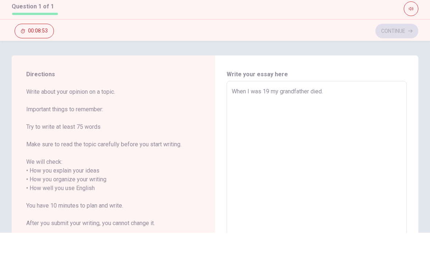
type textarea "When I was 19 my grandfather died. H"
type textarea "x"
type textarea "When I was 19 my grandfather died. He"
type textarea "x"
type textarea "When I was 19 my grandfather died. He"
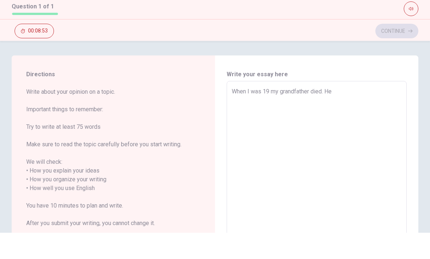
type textarea "x"
type textarea "When I was 19 my grandfather died. He w"
type textarea "x"
type textarea "When I was 19 my grandfather died. He wa"
type textarea "x"
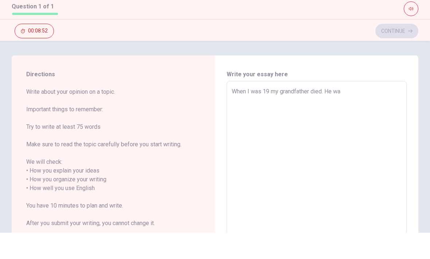
type textarea "When I was 19 my grandfather died. He was"
type textarea "x"
type textarea "When I was 19 my grandfather died. He was"
type textarea "x"
type textarea "When I was 19 my grandfather died. He was s"
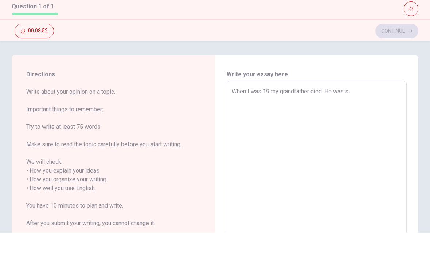
type textarea "x"
type textarea "When I was 19 my grandfather died. He was su"
type textarea "x"
type textarea "When I was 19 my grandfather died. He was suc"
type textarea "x"
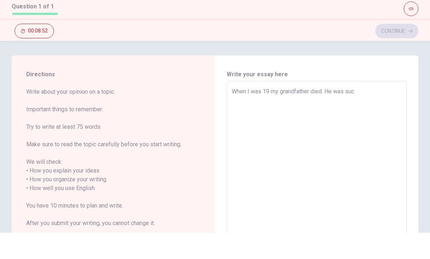
type textarea "When I was 19 my grandfather died. He was such"
type textarea "x"
type textarea "When I was 19 my grandfather died. He was such"
type textarea "x"
type textarea "When I was 19 my grandfather died. He was such s"
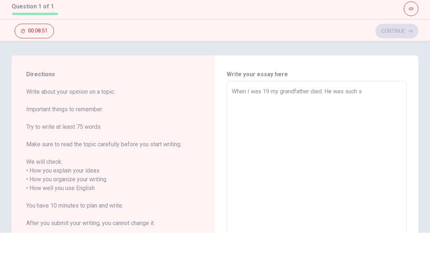
type textarea "x"
type textarea "When I was 19 my grandfather died. He was such s"
type textarea "x"
type textarea "When I was 19 my grandfather died. He was such s"
type textarea "x"
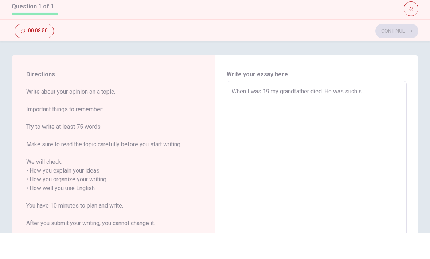
type textarea "When I was 19 my grandfather died. He was such"
type textarea "x"
type textarea "When I was 19 my grandfather died. He was such a"
type textarea "x"
type textarea "When I was 19 my grandfather died. He was such a"
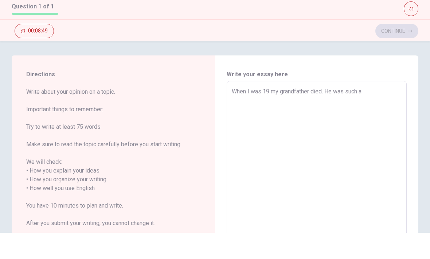
type textarea "x"
type textarea "When I was 19 my grandfather died. He was such a g"
type textarea "x"
type textarea "When I was 19 my grandfather died. He was such a gr"
type textarea "x"
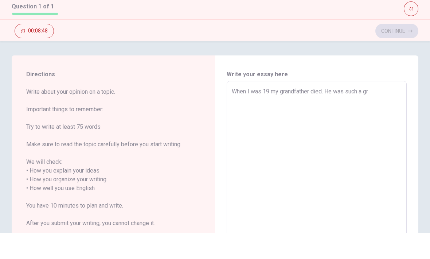
type textarea "When I was 19 my grandfather died. He was such a gre"
type textarea "x"
type textarea "When I was 19 my grandfather died. He was such a grea"
type textarea "x"
type textarea "When I was 19 my grandfather died. He was such a great"
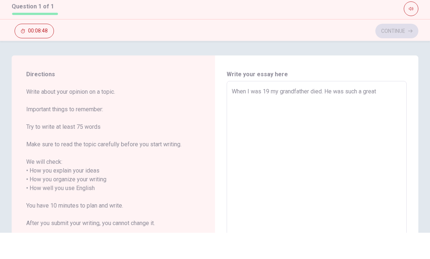
type textarea "x"
type textarea "When I was 19 my grandfather died. He was such a great"
type textarea "x"
type textarea "When I was 19 my grandfather died. He was such a great p"
type textarea "x"
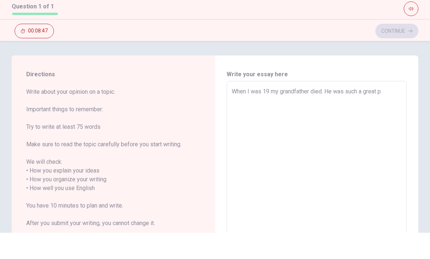
type textarea "When I was 19 my grandfather died. He was such a great pe"
type textarea "x"
type textarea "When I was 19 my grandfather died. He was such a great per"
type textarea "x"
type textarea "When I was 19 my grandfather died. He was such a great pers"
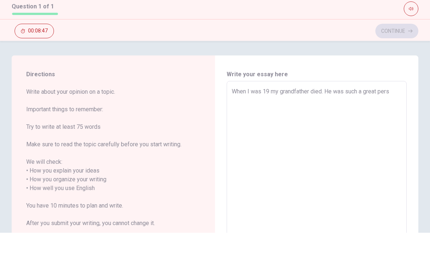
type textarea "x"
type textarea "When I was 19 my grandfather died. He was such a great perso"
type textarea "x"
type textarea "When I was 19 my grandfather died. He was such a great person"
type textarea "x"
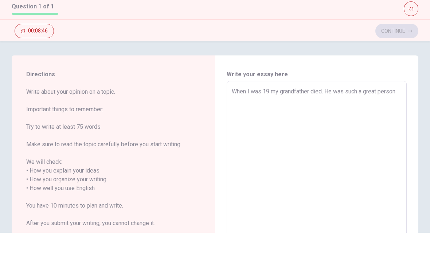
type textarea "When I was 19 my grandfather died. He was such a great person"
type textarea "x"
type textarea "When I was 19 my grandfather died. He was such a great person a"
type textarea "x"
type textarea "When I was 19 my grandfather died. He was such a great person an"
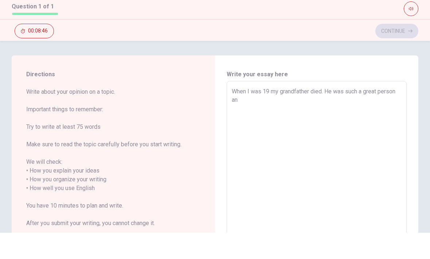
type textarea "x"
type textarea "When I was 19 my grandfather died. He was such a great person and"
type textarea "x"
type textarea "When I was 19 my grandfather died. He was such a great person and"
type textarea "x"
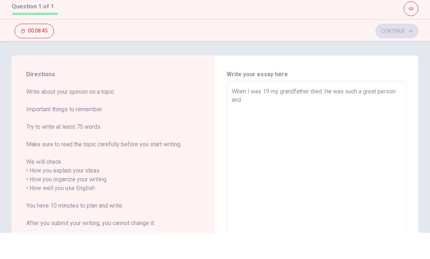
type textarea "When I was 19 my grandfather died. He was such a great person and w"
type textarea "x"
type textarea "When I was 19 my grandfather died. He was such a great person and we"
type textarea "x"
type textarea "When I was 19 my grandfather died. He was such a great person and we"
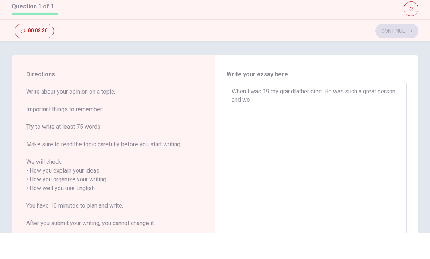
type textarea "x"
type textarea "When I was 19 my grandfather died. He was such a great person and we w"
type textarea "x"
type textarea "When I was 19 my grandfather died. He was such a great person and we we"
type textarea "x"
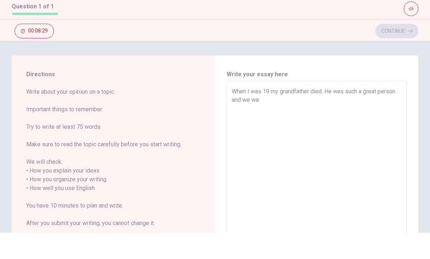
type textarea "When I was 19 my grandfather died. He was such a great person and we wer"
type textarea "x"
type textarea "When I was 19 my grandfather died. He was such a great person and we were"
type textarea "x"
type textarea "When I was 19 my grandfather died. He was such a great person and we were"
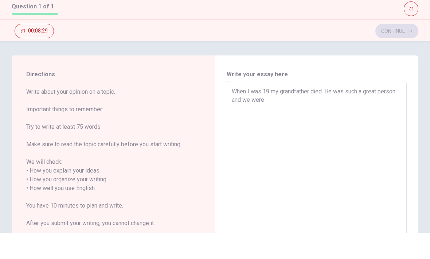
type textarea "x"
type textarea "When I was 19 my grandfather died. He was such a great person and we were v"
type textarea "x"
type textarea "When I was 19 my grandfather died. He was such a great person and we were ve"
type textarea "x"
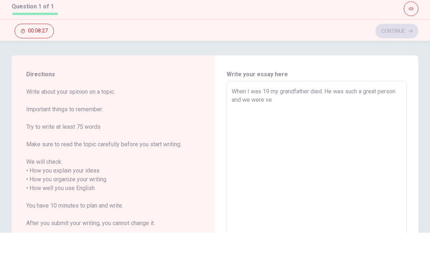
type textarea "When I was 19 my grandfather died. He was such a great person and we were ver"
type textarea "x"
type textarea "When I was 19 my grandfather died. He was such a great person and we were very"
type textarea "x"
type textarea "When I was 19 my grandfather died. He was such a great person and we were very"
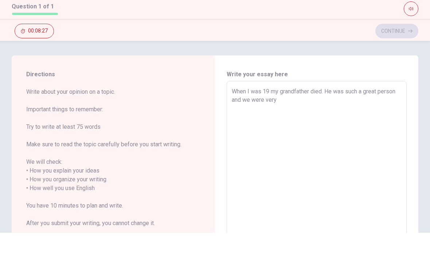
type textarea "x"
type textarea "When I was 19 my grandfather died. He was such a great person and we were very c"
type textarea "x"
type textarea "When I was 19 my grandfather died. He was such a great person and we were very …"
type textarea "x"
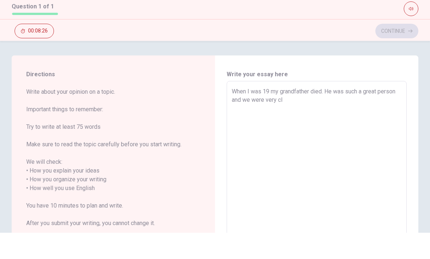
type textarea "When I was 19 my grandfather died. He was such a great person and we were very …"
type textarea "x"
type textarea "When I was 19 my grandfather died. He was such a great person and we were very …"
type textarea "x"
type textarea "When I was 19 my grandfather died. He was such a great person and we were very …"
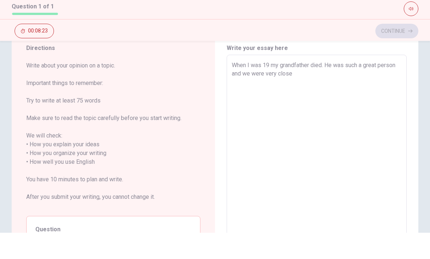
scroll to position [26, 0]
type textarea "x"
type textarea "When I was 19 my grandfather died. He was such a great person and we were very …"
type textarea "x"
type textarea "When I was 19 my grandfather died. He was such a great person and we were very …"
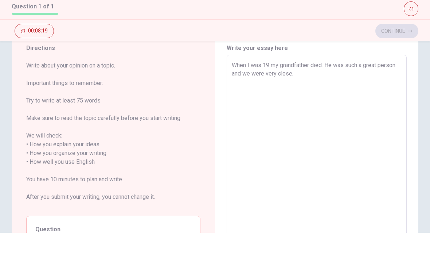
type textarea "x"
type textarea "When I was 19 my grandfather died. He was such a great person and we were very …"
type textarea "x"
type textarea "When I was 19 my grandfather died. He was such a great person and we were very …"
type textarea "x"
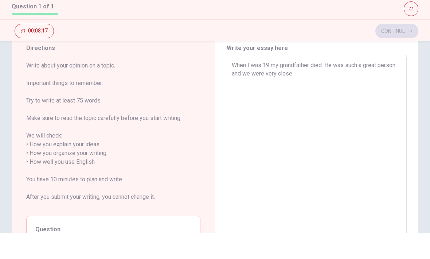
type textarea "When I was 19 my grandfather died. He was such a great person and we were very …"
type textarea "x"
type textarea "When I was 19 my grandfather died. He was such a great person and we were very …"
type textarea "x"
type textarea "When I was 19 my grandfather died. He was such a great person and we were very …"
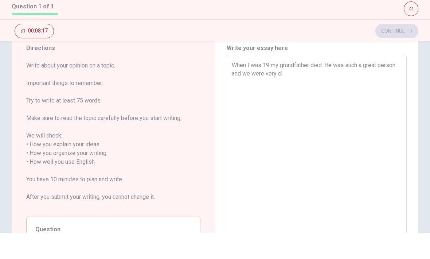
type textarea "x"
type textarea "When I was 19 my grandfather died. He was such a great person and we were very c"
type textarea "x"
type textarea "When I was 19 my grandfather died. He was such a great person and we were very"
type textarea "x"
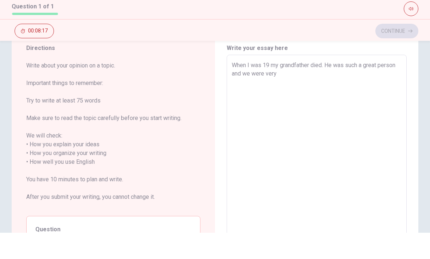
type textarea "When I was 19 my grandfather died. He was such a great person and we were very"
type textarea "x"
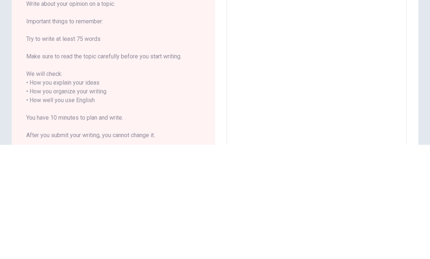
scroll to position [0, 0]
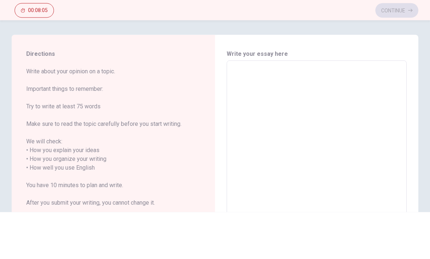
click at [297, 113] on textarea at bounding box center [317, 214] width 170 height 202
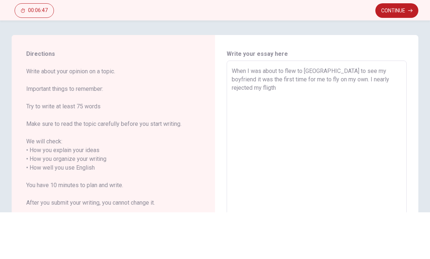
click at [360, 113] on textarea "When I was about to flew to [GEOGRAPHIC_DATA] to see my boyfriend it was the fi…" at bounding box center [317, 214] width 170 height 202
click at [359, 113] on textarea "When I was about to flew to [GEOGRAPHIC_DATA] to see my boyfriend it was the fi…" at bounding box center [317, 214] width 170 height 202
click at [401, 113] on textarea "When I was about to flew to [GEOGRAPHIC_DATA] to see my boyfriend it was the fi…" at bounding box center [317, 214] width 170 height 202
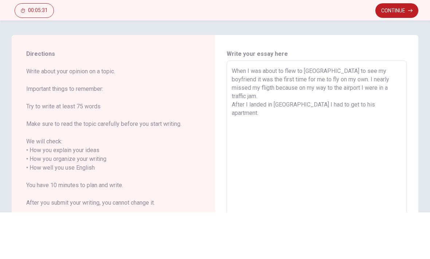
click at [290, 113] on textarea "When I was about to flew to [GEOGRAPHIC_DATA] to see my boyfriend it was the fi…" at bounding box center [317, 214] width 170 height 202
click at [289, 113] on textarea "When I was about to flew to [GEOGRAPHIC_DATA] to see my boyfriend it was the fi…" at bounding box center [317, 214] width 170 height 202
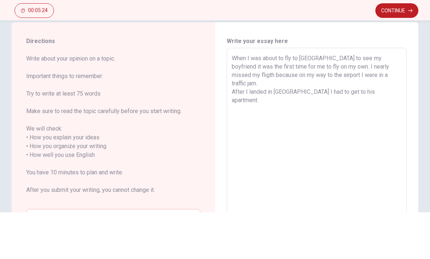
scroll to position [15, 0]
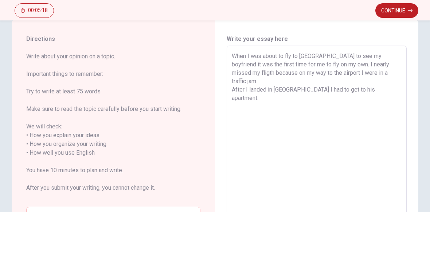
click at [324, 98] on textarea "When I was about to fly to [GEOGRAPHIC_DATA] to see my boyfriend it was the fir…" at bounding box center [317, 199] width 170 height 202
click at [323, 98] on textarea "When I was about to fly to [GEOGRAPHIC_DATA] to see my boyfriend it was the fir…" at bounding box center [317, 199] width 170 height 202
click at [388, 98] on textarea "When I was about to fly to [GEOGRAPHIC_DATA] to see my boyfriend it was the fir…" at bounding box center [317, 199] width 170 height 202
